Goal: Find contact information: Find contact information

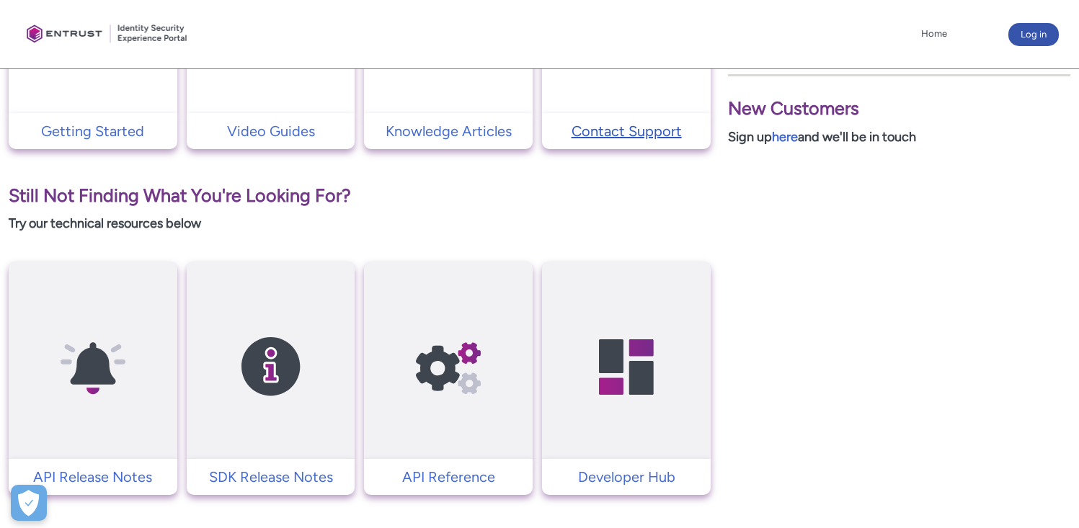
scroll to position [461, 0]
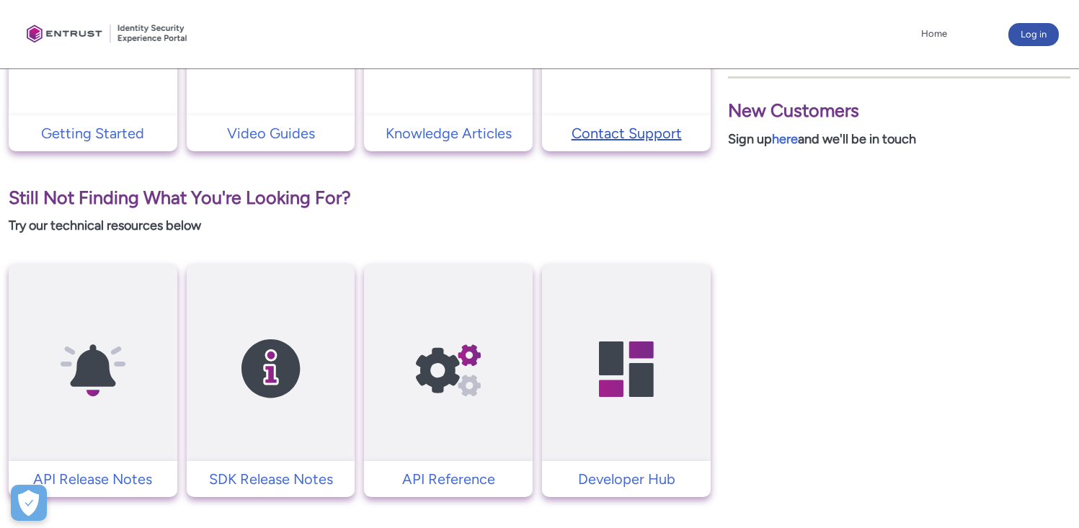
click at [641, 135] on p "Contact Support" at bounding box center [626, 134] width 154 height 22
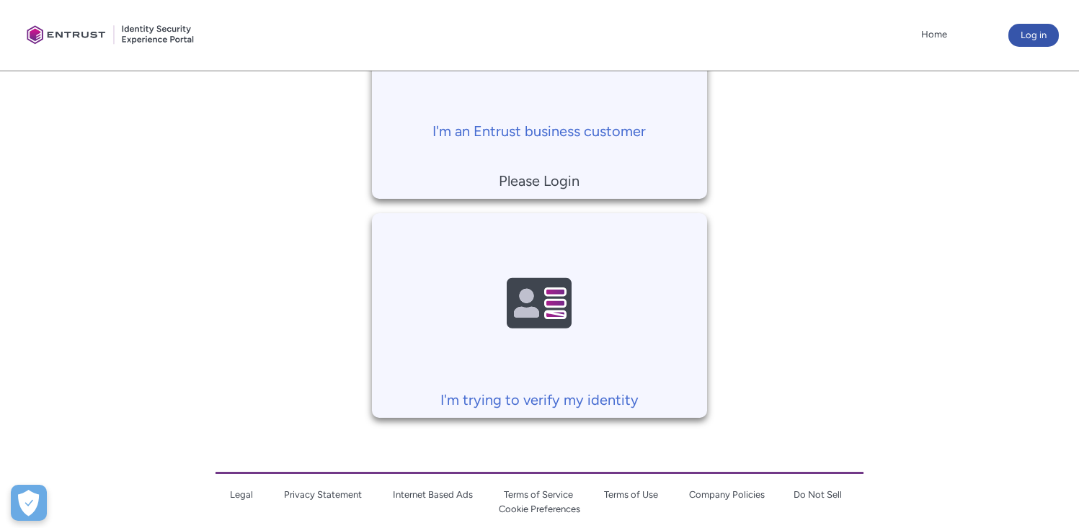
scroll to position [477, 0]
